Goal: Navigation & Orientation: Find specific page/section

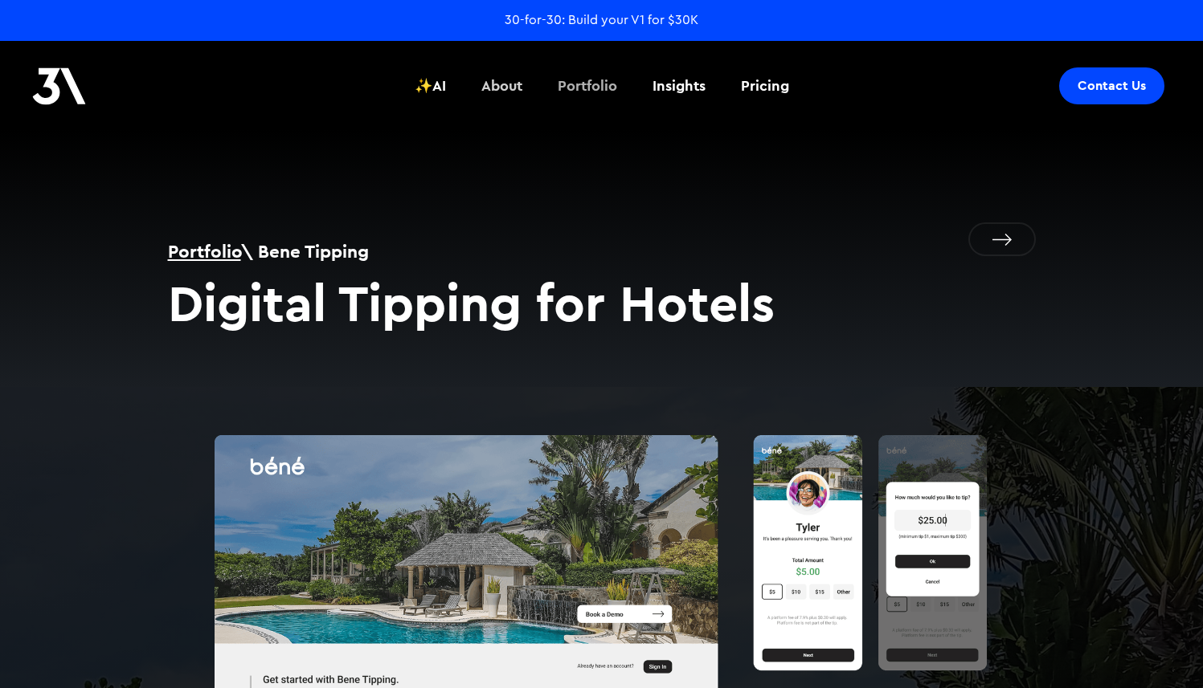
click at [592, 84] on div "Portfolio" at bounding box center [586, 86] width 59 height 21
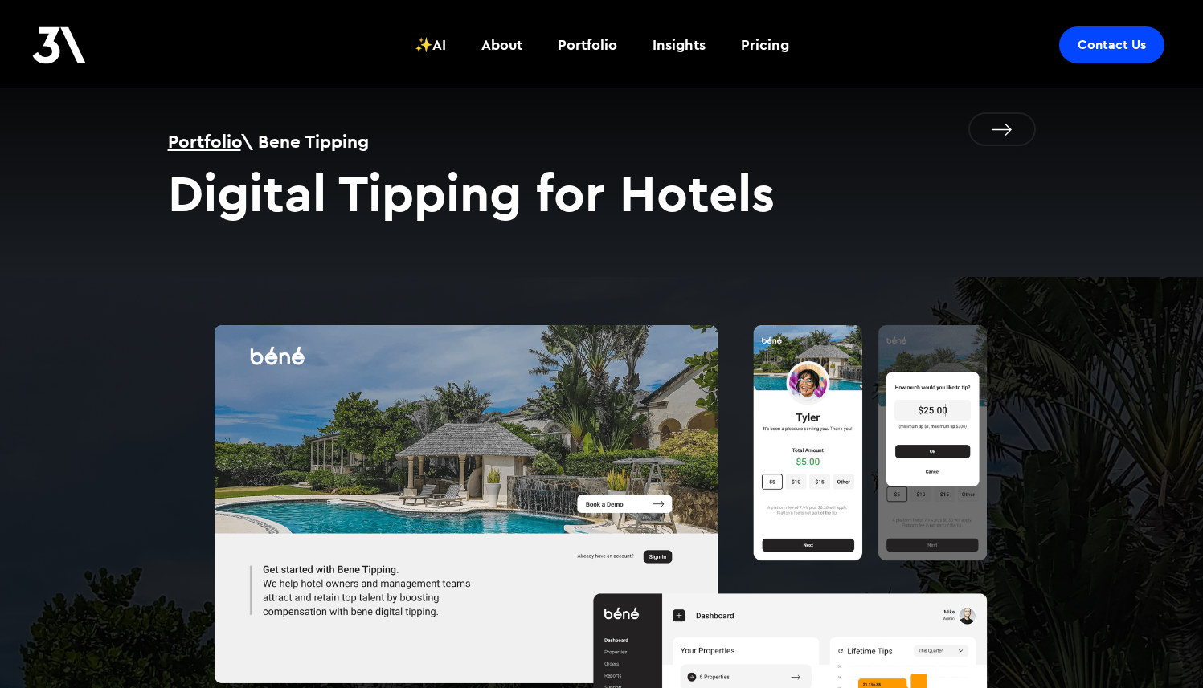
click at [384, 372] on img at bounding box center [601, 598] width 774 height 643
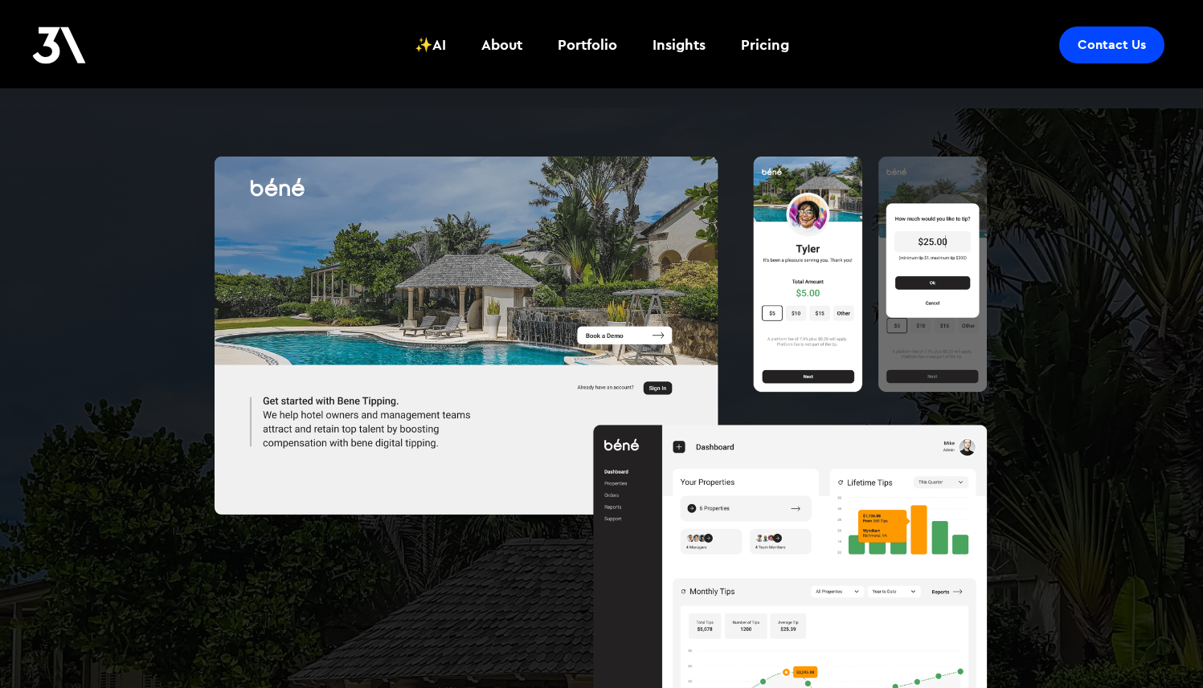
scroll to position [384, 0]
